Goal: Complete application form

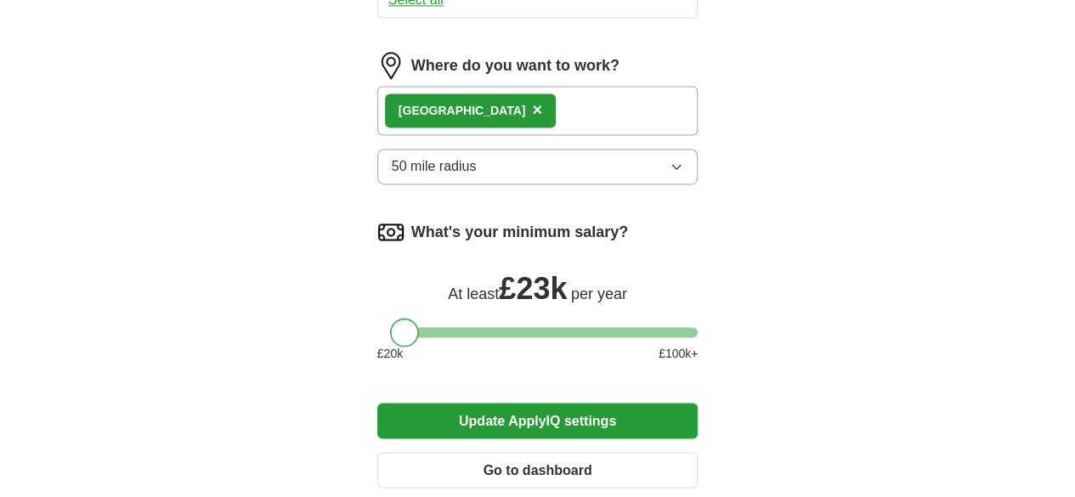
scroll to position [698, 0]
